Goal: Transaction & Acquisition: Purchase product/service

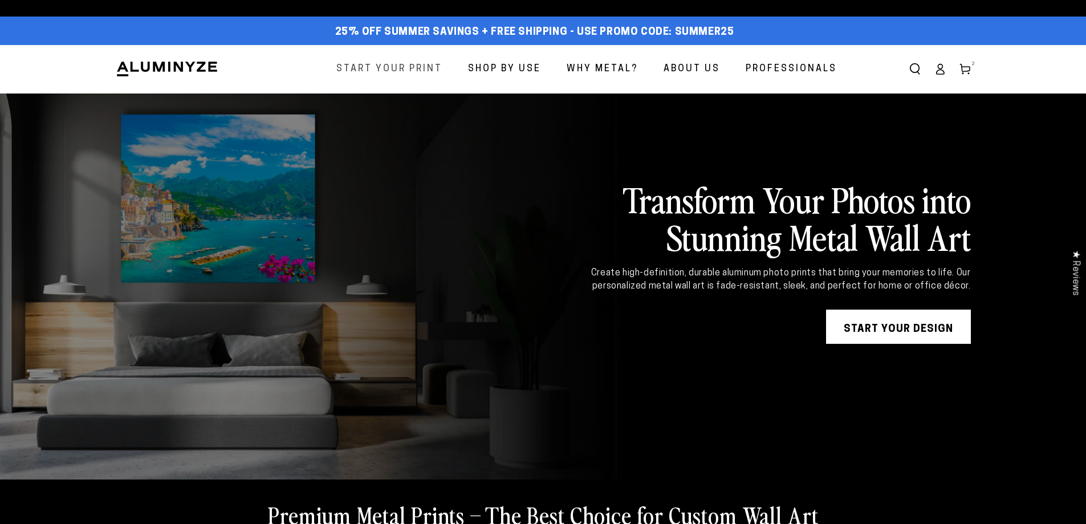
click at [388, 62] on span "Start Your Print" at bounding box center [389, 69] width 106 height 17
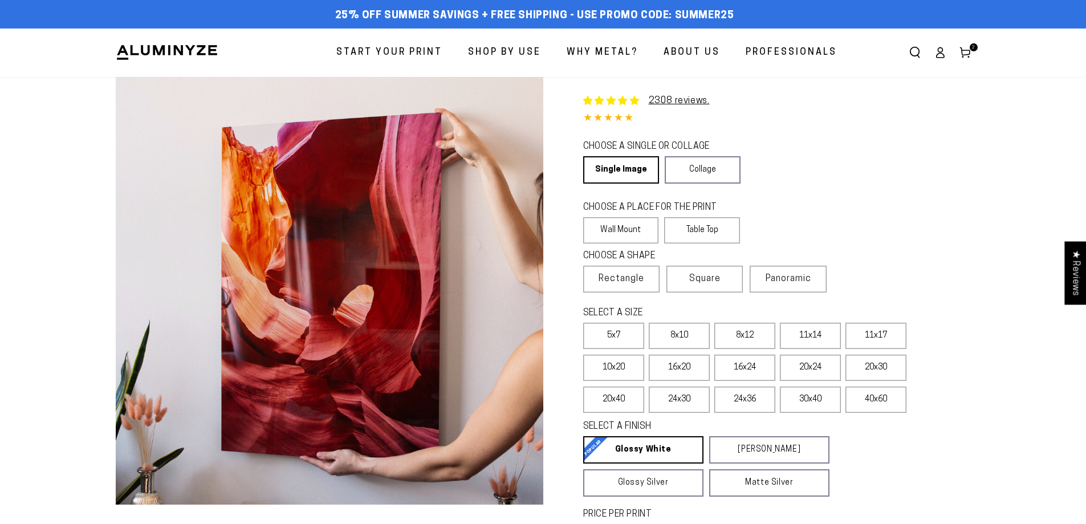
select select "**********"
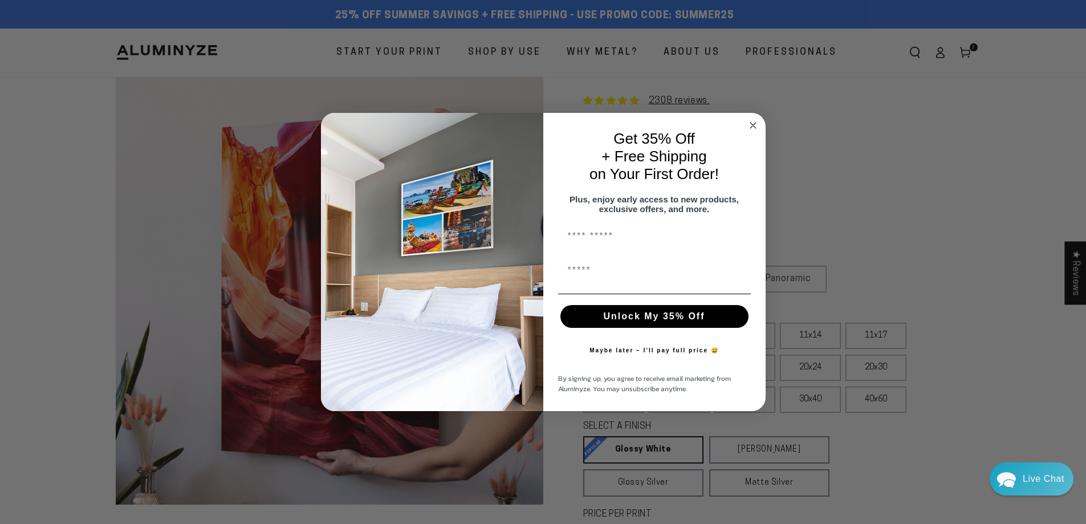
click at [755, 122] on circle "Close dialog" at bounding box center [753, 125] width 13 height 13
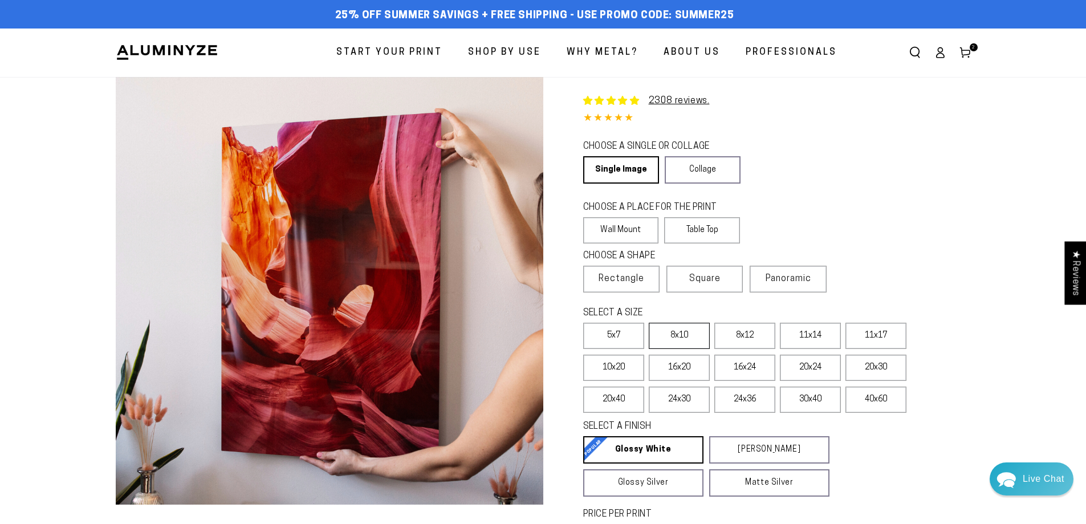
click at [684, 334] on label "8x10" at bounding box center [679, 336] width 61 height 26
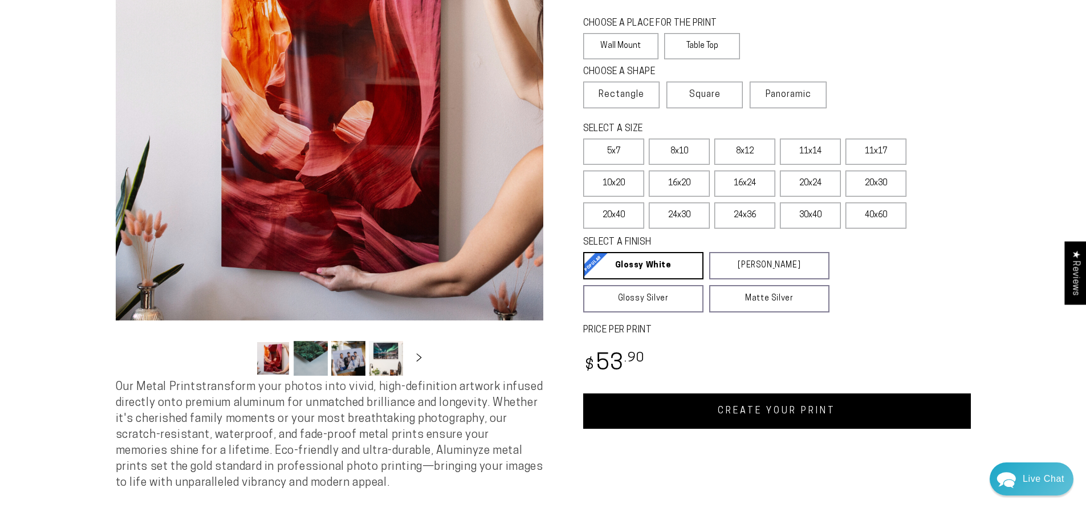
scroll to position [171, 0]
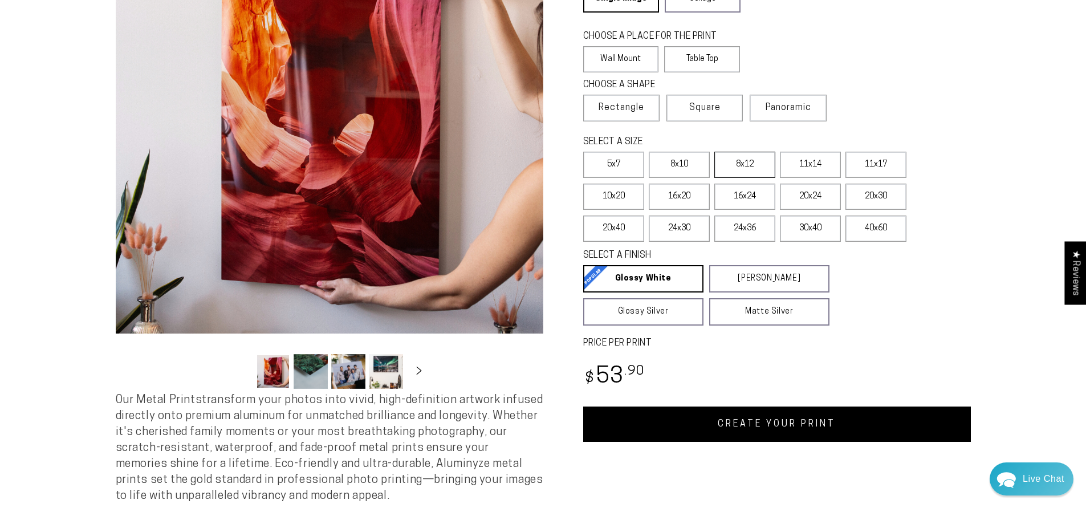
click at [741, 168] on label "8x12" at bounding box center [745, 165] width 61 height 26
click at [772, 104] on span "Panoramic" at bounding box center [789, 107] width 46 height 9
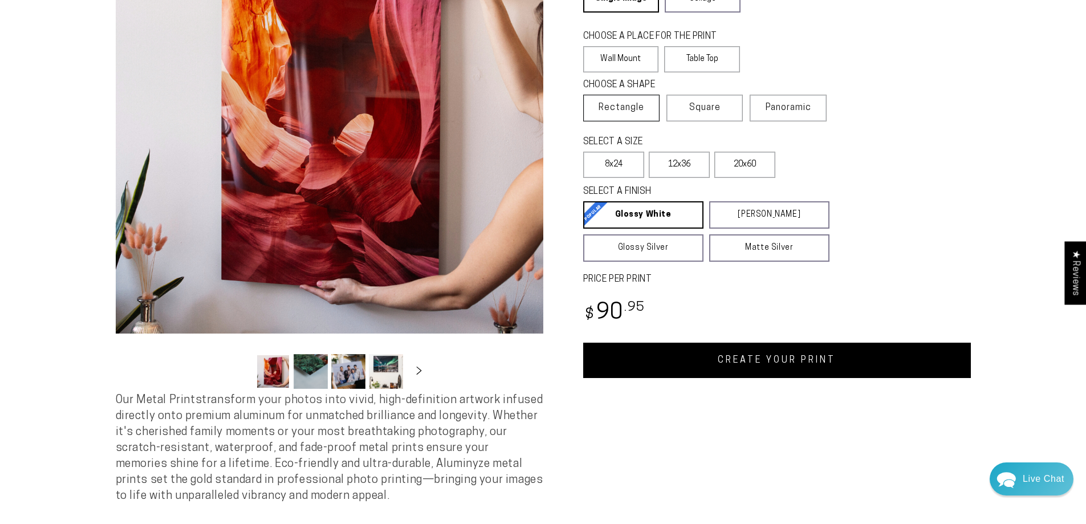
click at [635, 113] on label "Rectangle" at bounding box center [621, 108] width 76 height 27
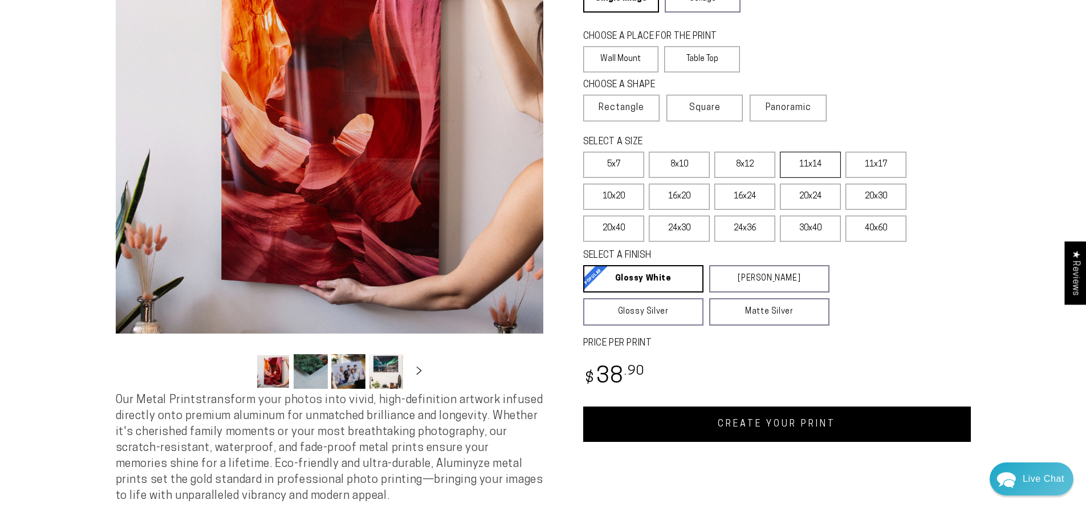
click at [804, 171] on label "11x14" at bounding box center [810, 165] width 61 height 26
click at [881, 338] on label "PRICE PER PRINT" at bounding box center [777, 343] width 388 height 13
